Goal: Task Accomplishment & Management: Manage account settings

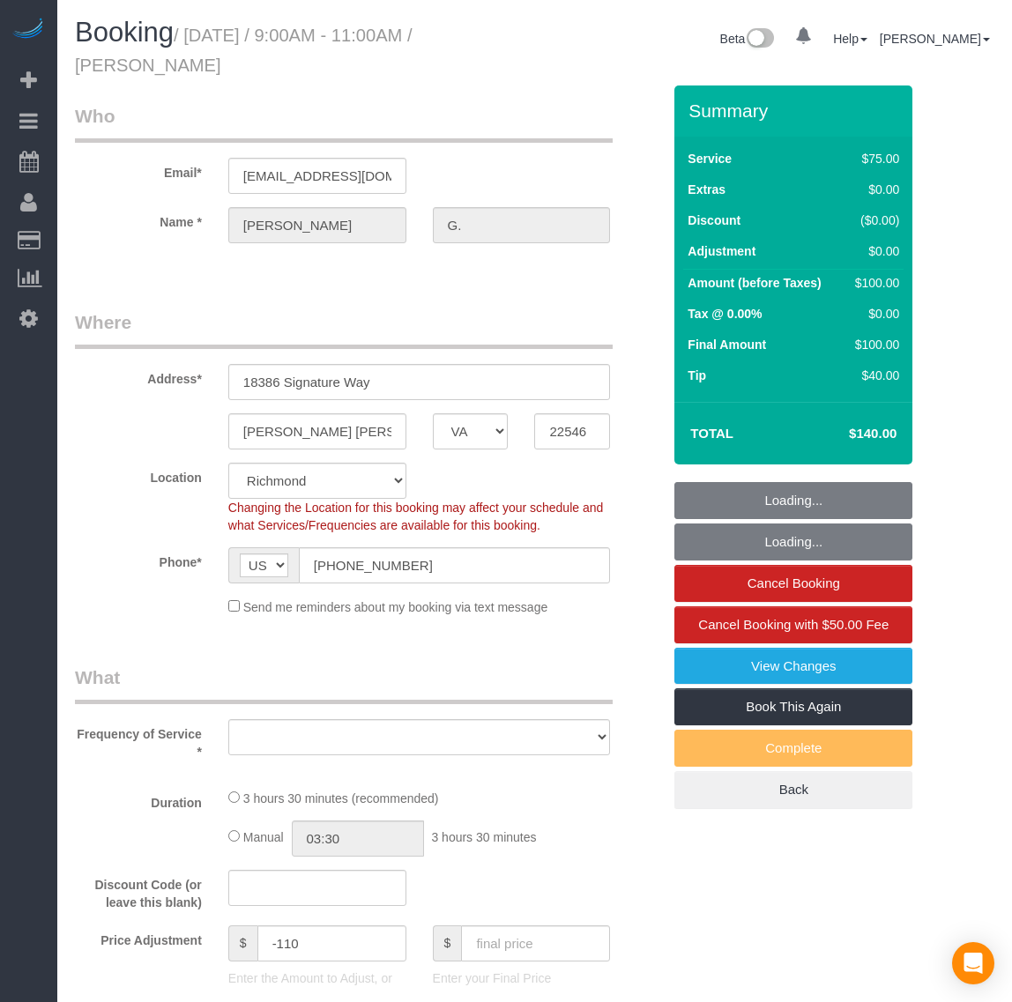
select select "VA"
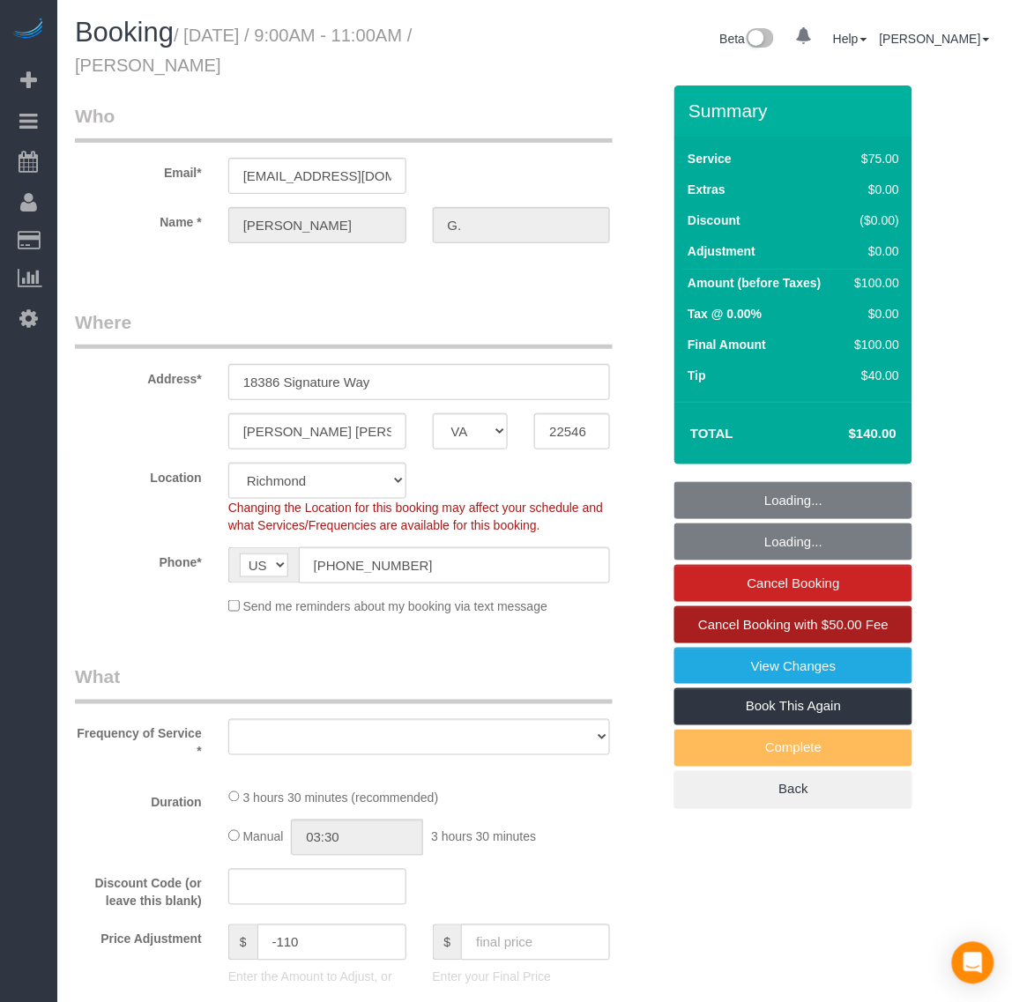
select select "object:5202"
select select "string:fspay-e2438eb6-8880-415e-aac2-a1979ed05b82"
select select "object:5207"
select select "number:2"
select select "number:42"
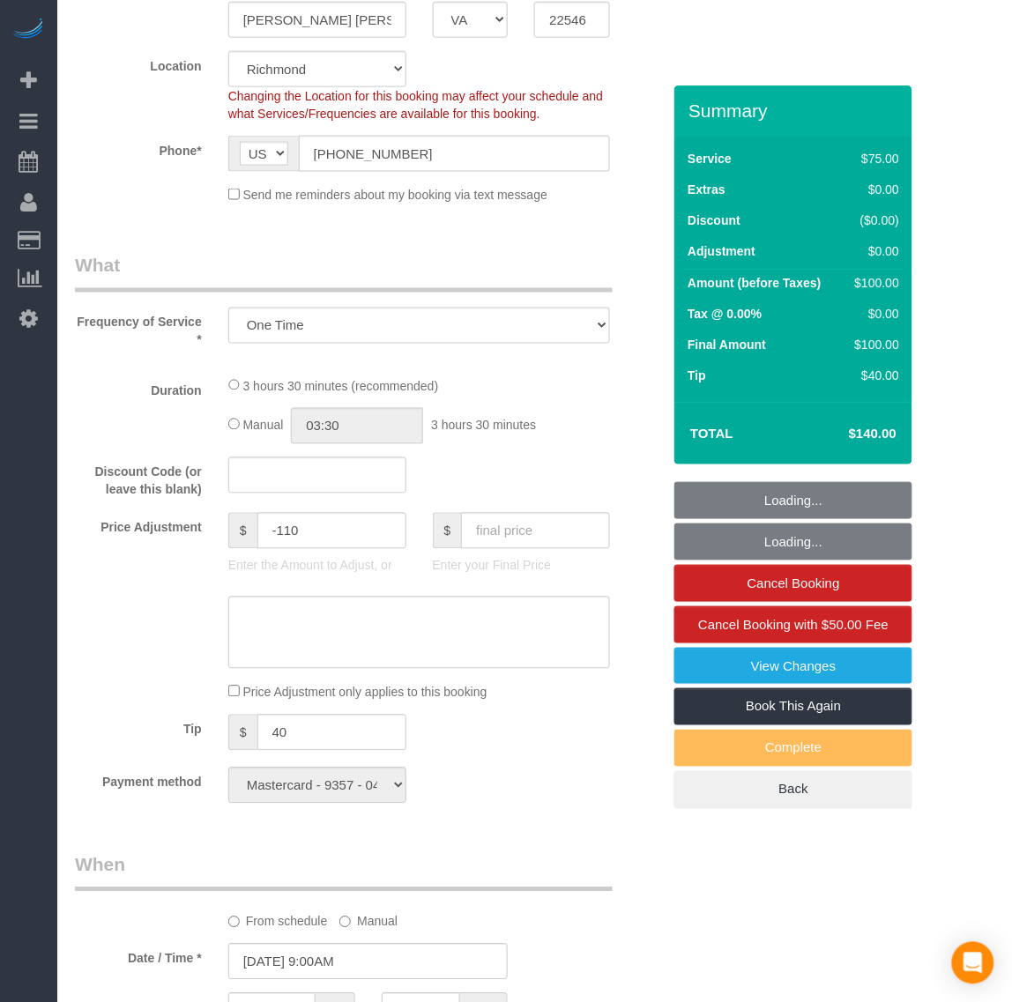
select select "1001"
select select "2"
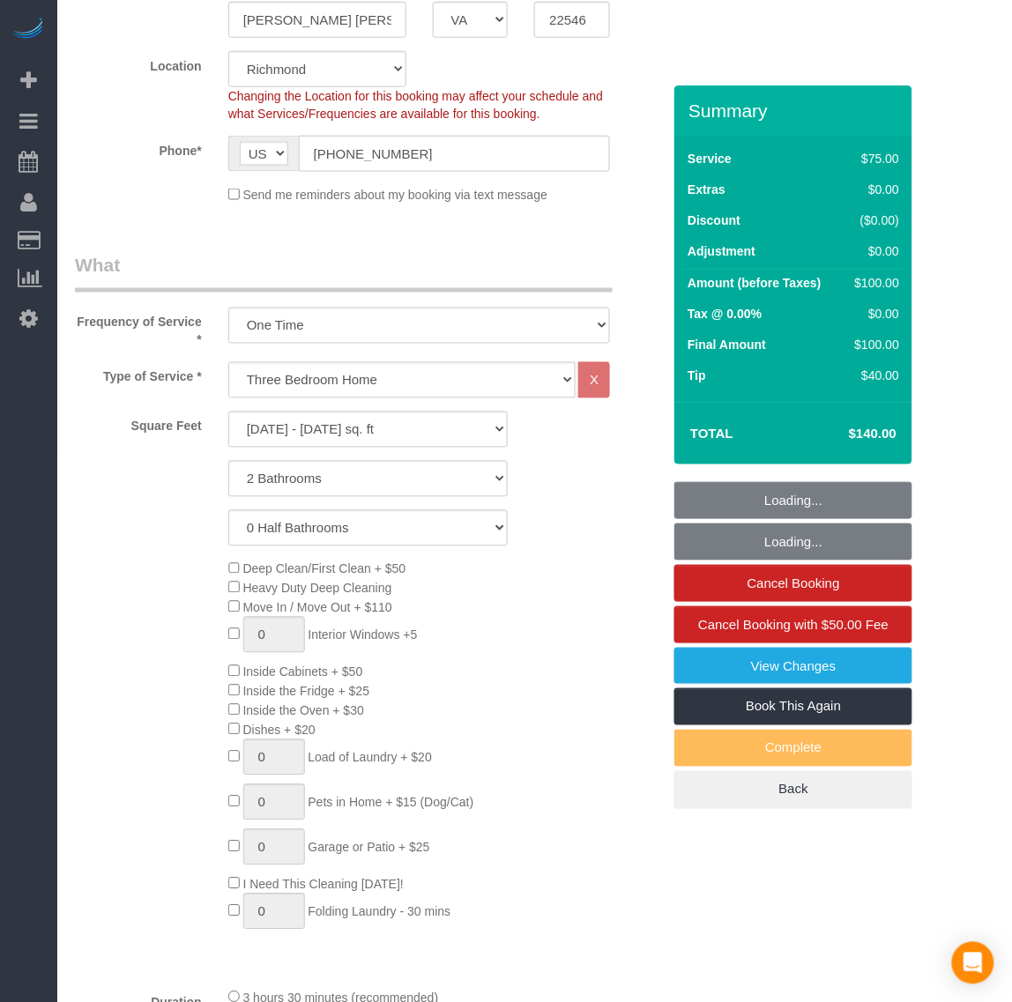
scroll to position [551, 0]
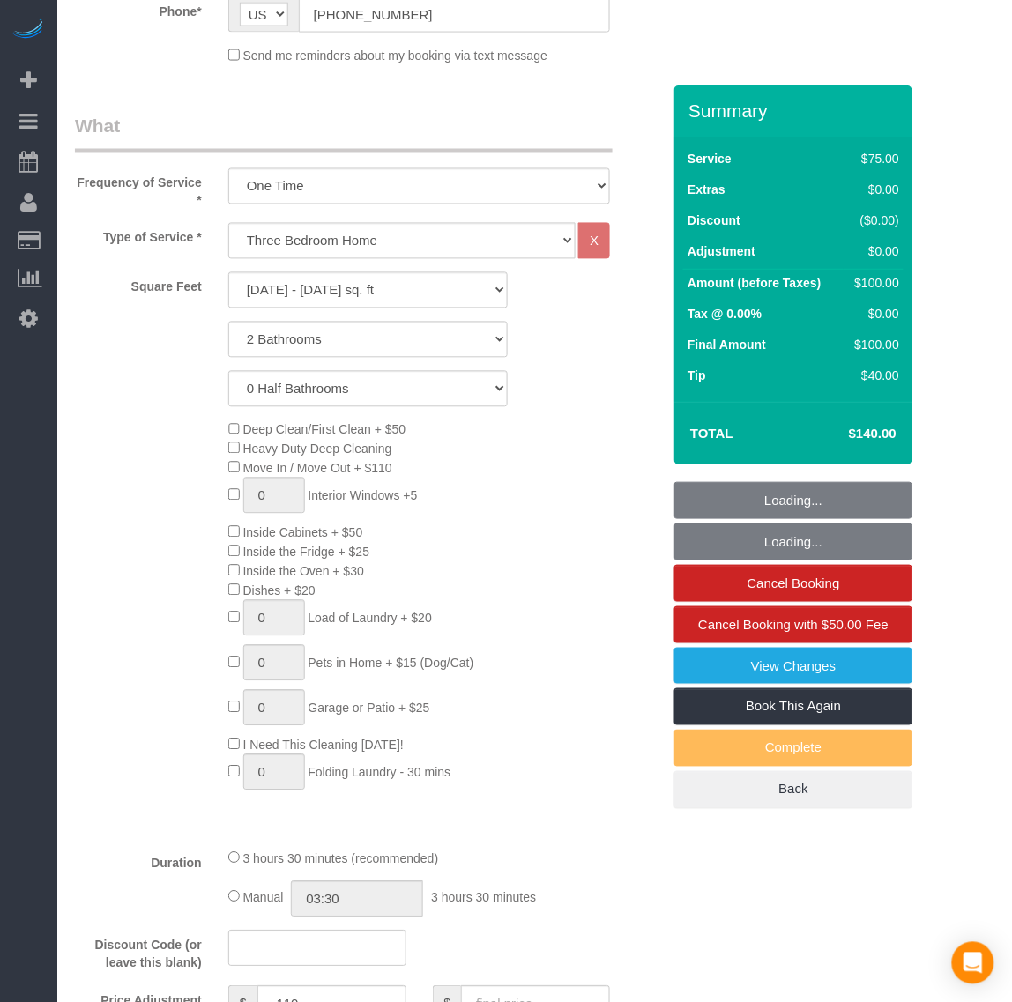
select select "1001"
select select "2"
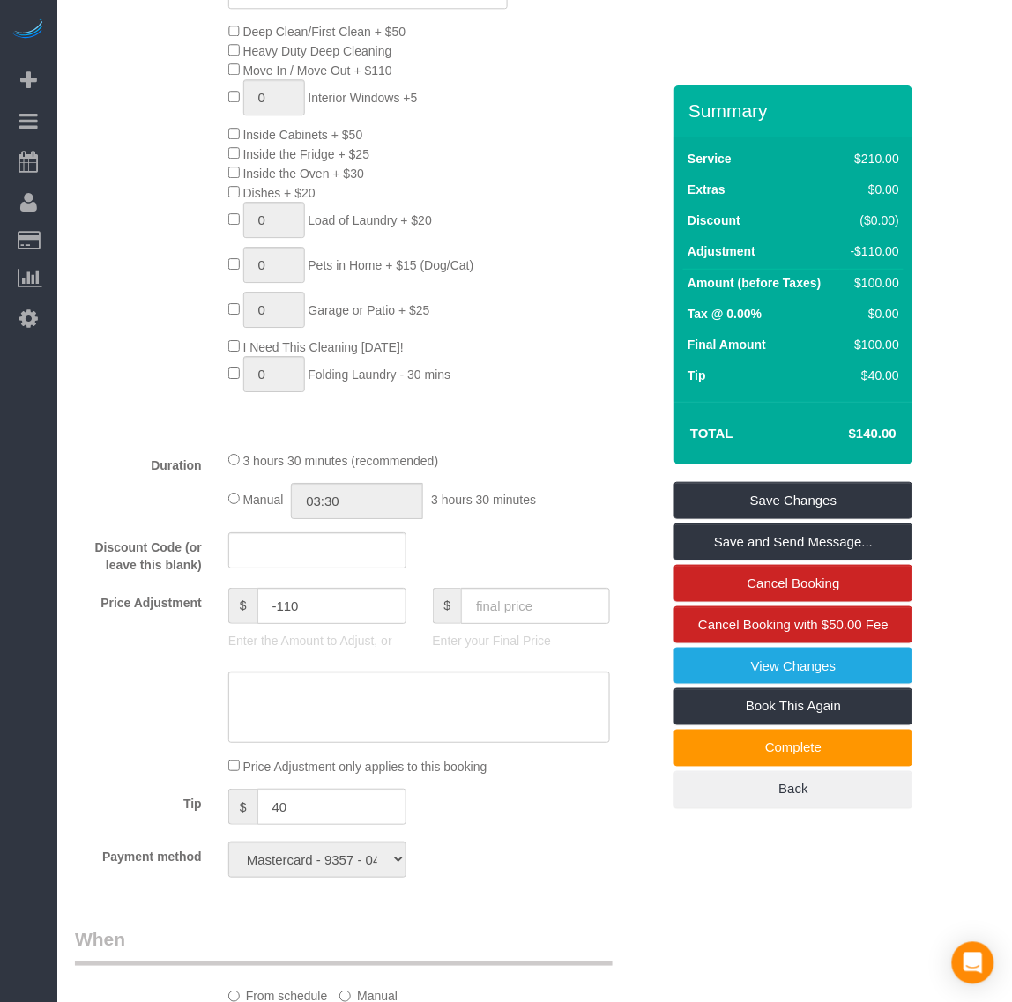
scroll to position [882, 0]
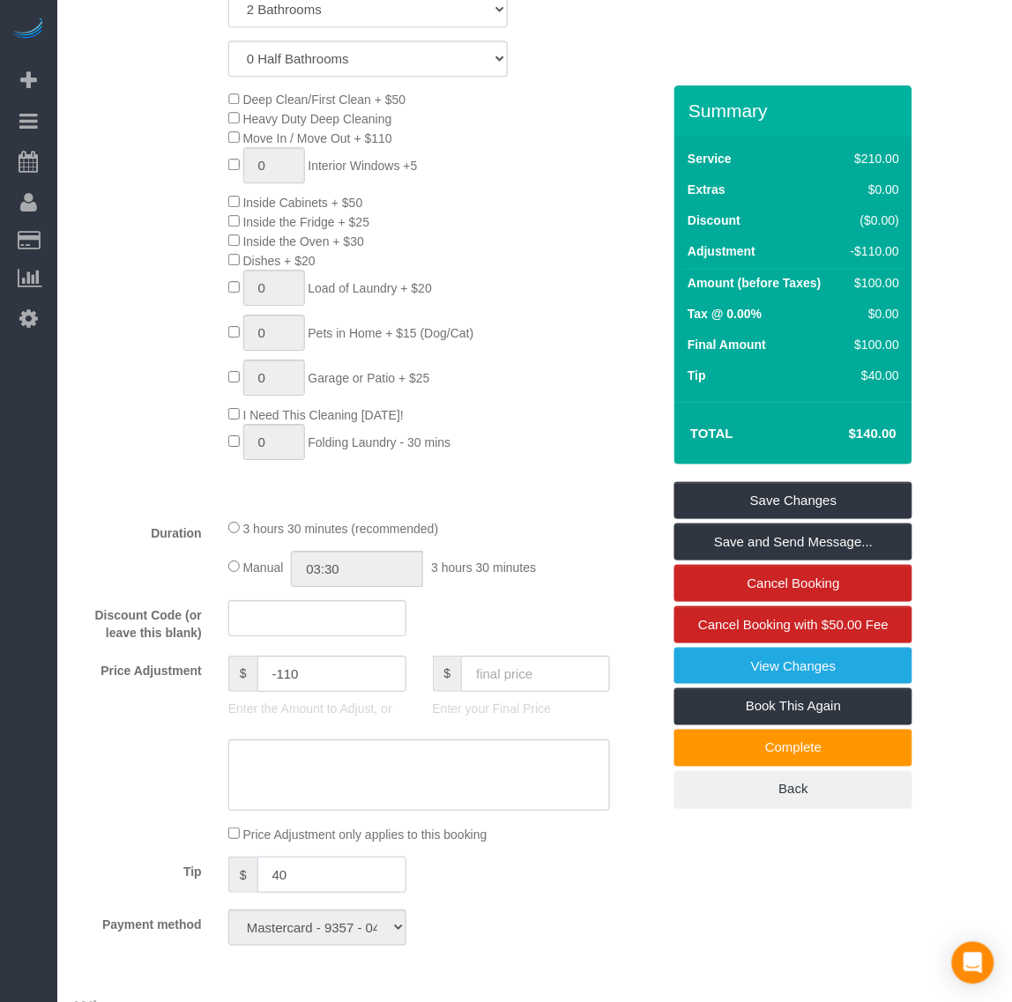
click at [280, 882] on input "40" at bounding box center [331, 875] width 149 height 36
click at [323, 856] on fieldset "What Frequency of Service * One Time Weekly - 20.00% (0% for the First Booking)…" at bounding box center [368, 371] width 586 height 1177
drag, startPoint x: 279, startPoint y: 880, endPoint x: 302, endPoint y: 879, distance: 22.1
click at [302, 879] on input "40" at bounding box center [331, 875] width 149 height 36
click at [331, 887] on input "40" at bounding box center [331, 875] width 149 height 36
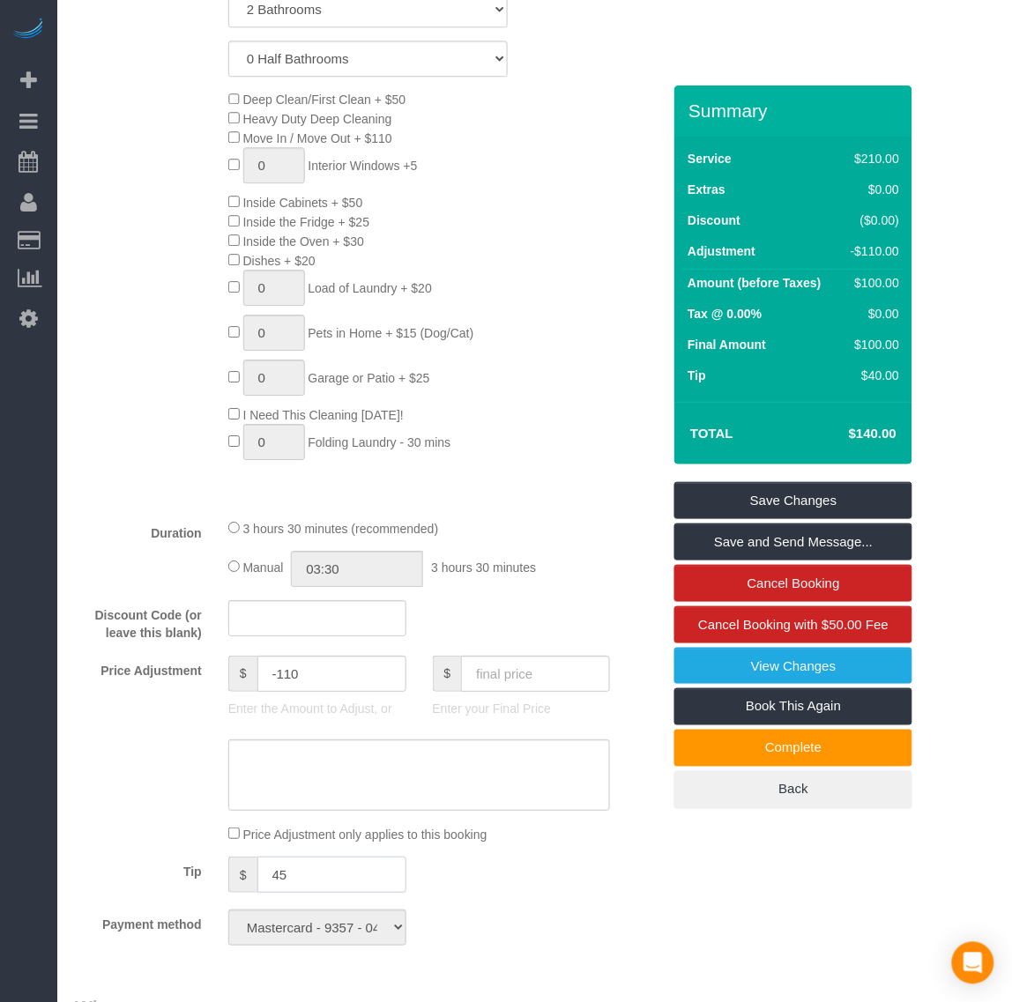
type input "45"
click at [532, 680] on input "text" at bounding box center [535, 674] width 149 height 36
click at [535, 681] on input "text" at bounding box center [535, 674] width 149 height 36
type input "125"
click at [802, 891] on div "Who Email* [EMAIL_ADDRESS][DOMAIN_NAME] Name * [PERSON_NAME] Where Address* [ST…" at bounding box center [534, 895] width 919 height 3383
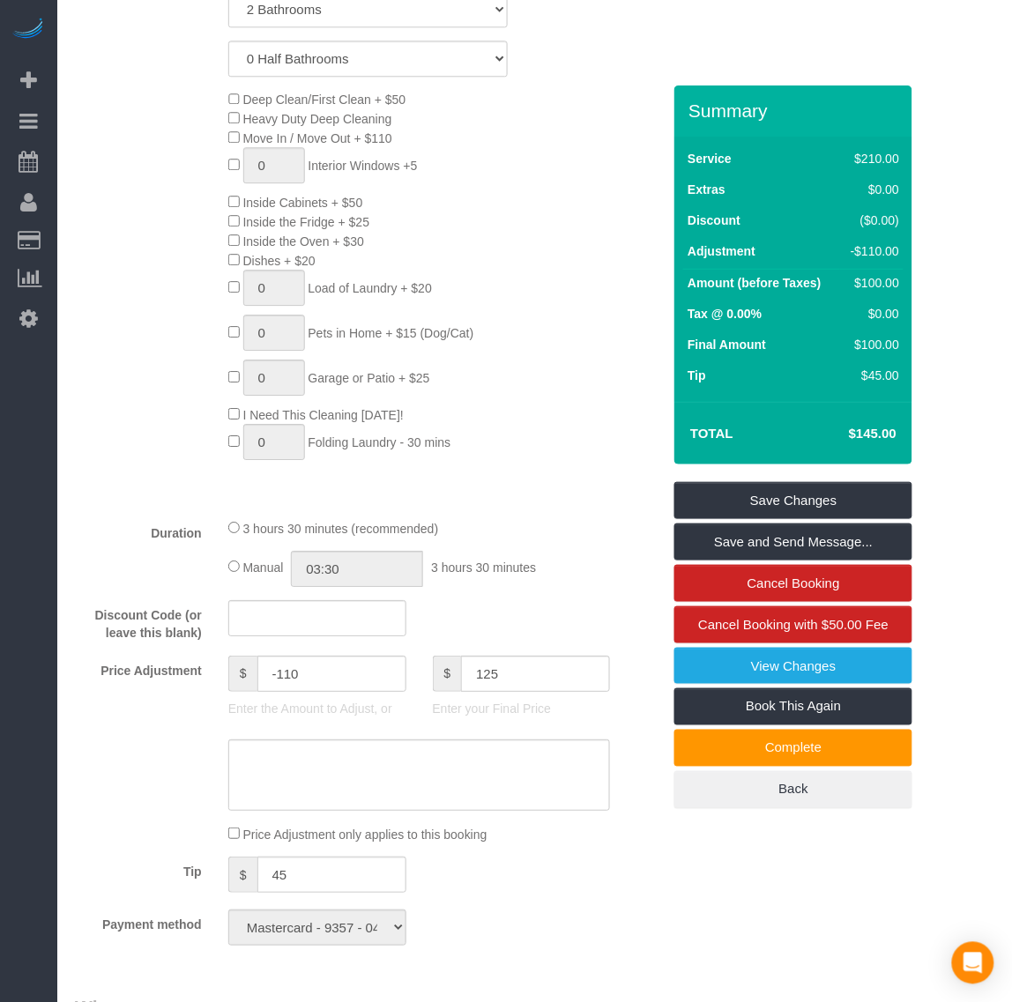
type input "-130"
click at [715, 495] on link "Save Changes" at bounding box center [793, 500] width 238 height 37
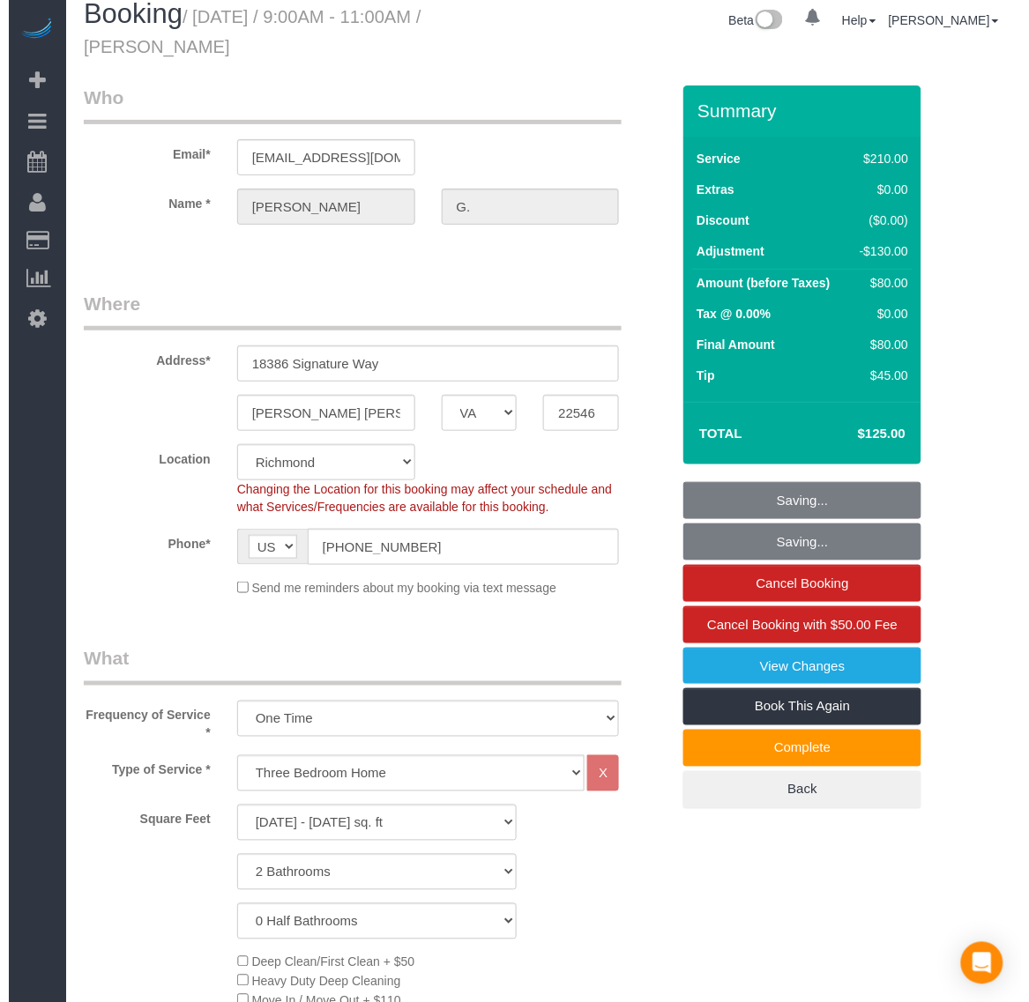
scroll to position [0, 0]
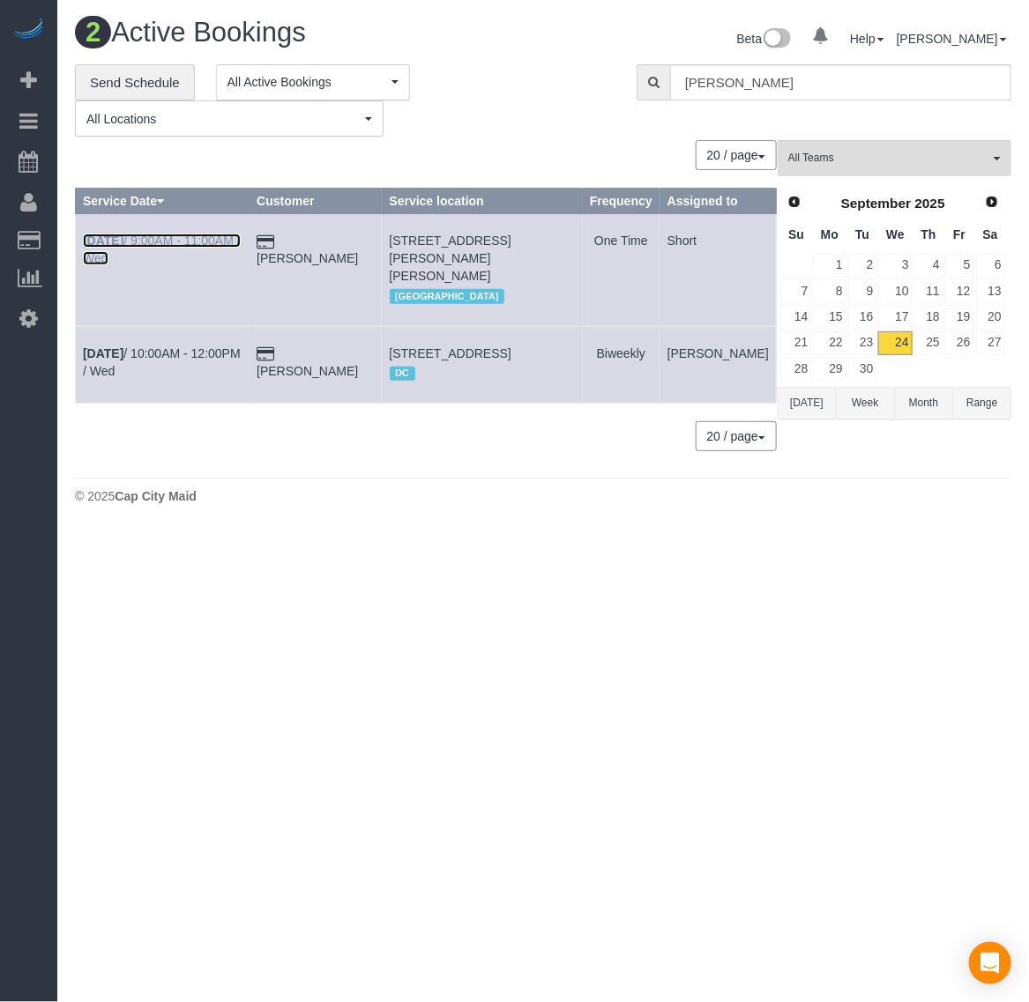
click at [110, 232] on td "[DATE] 9:00AM - 11:00AM / Wed" at bounding box center [163, 270] width 174 height 112
